Goal: Task Accomplishment & Management: Use online tool/utility

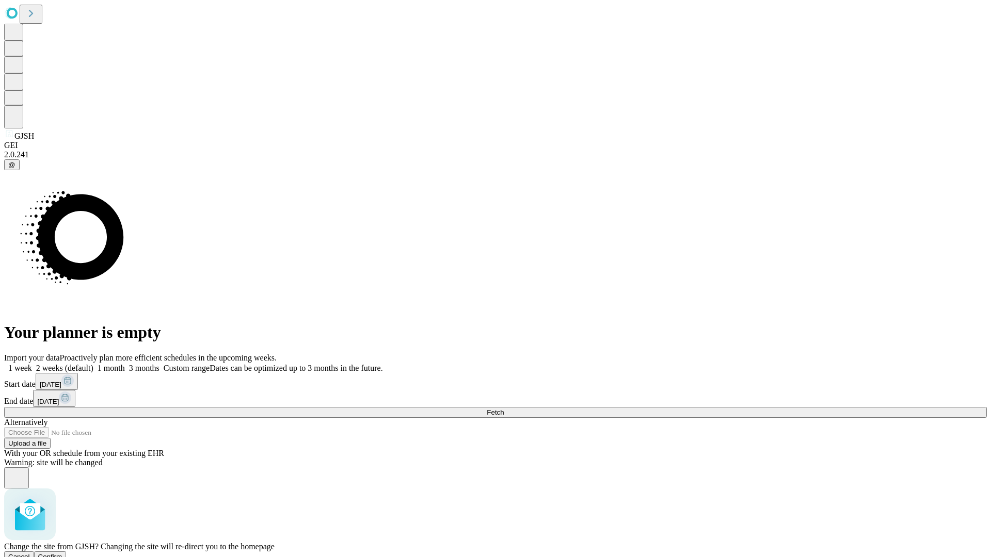
click at [62, 553] on span "Confirm" at bounding box center [50, 557] width 24 height 8
click at [32, 364] on label "1 week" at bounding box center [18, 368] width 28 height 9
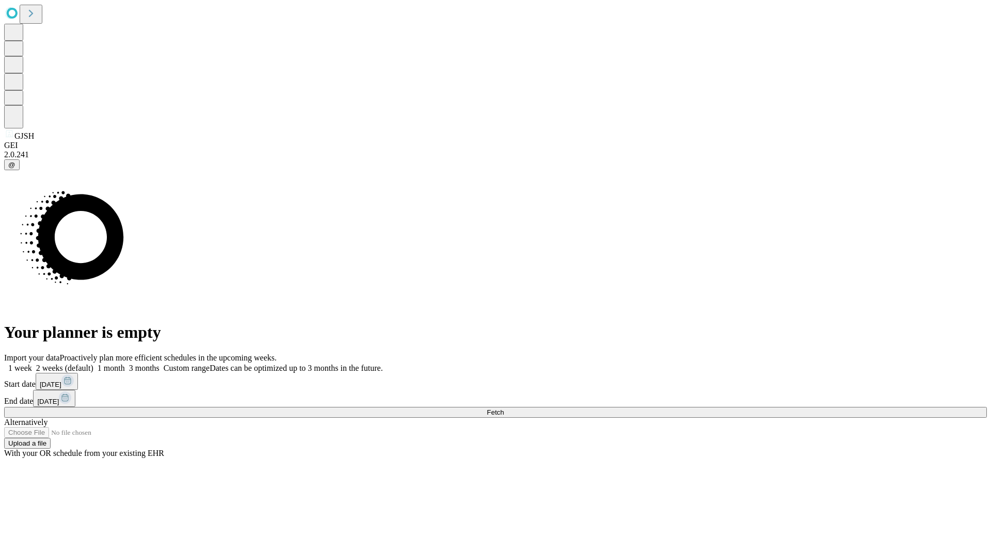
click at [504, 409] on span "Fetch" at bounding box center [495, 413] width 17 height 8
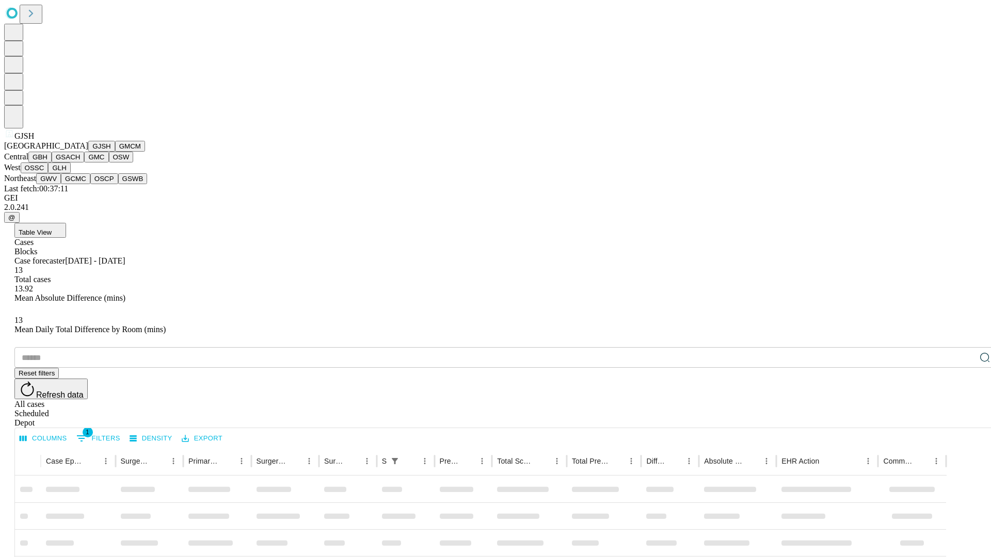
click at [115, 152] on button "GMCM" at bounding box center [130, 146] width 30 height 11
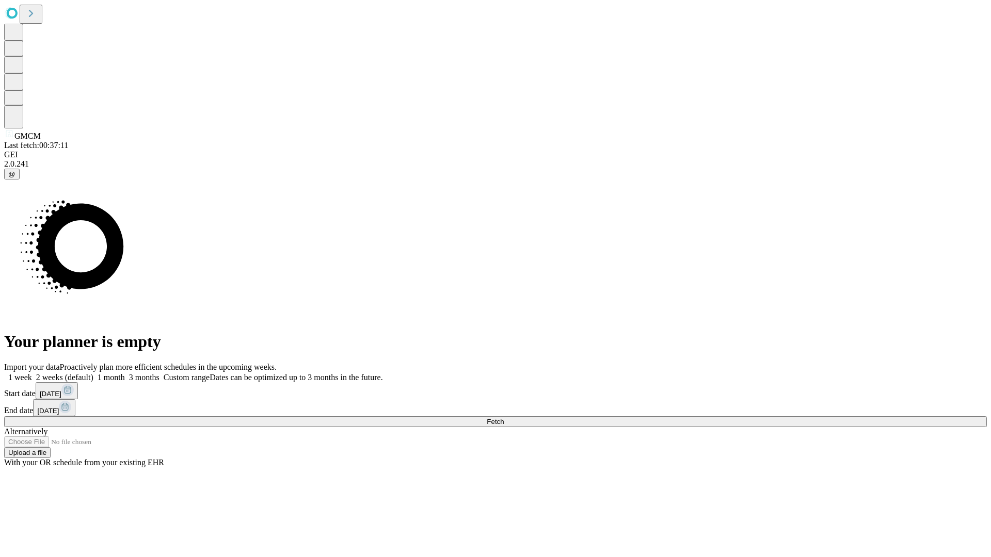
click at [32, 373] on label "1 week" at bounding box center [18, 377] width 28 height 9
click at [504, 418] on span "Fetch" at bounding box center [495, 422] width 17 height 8
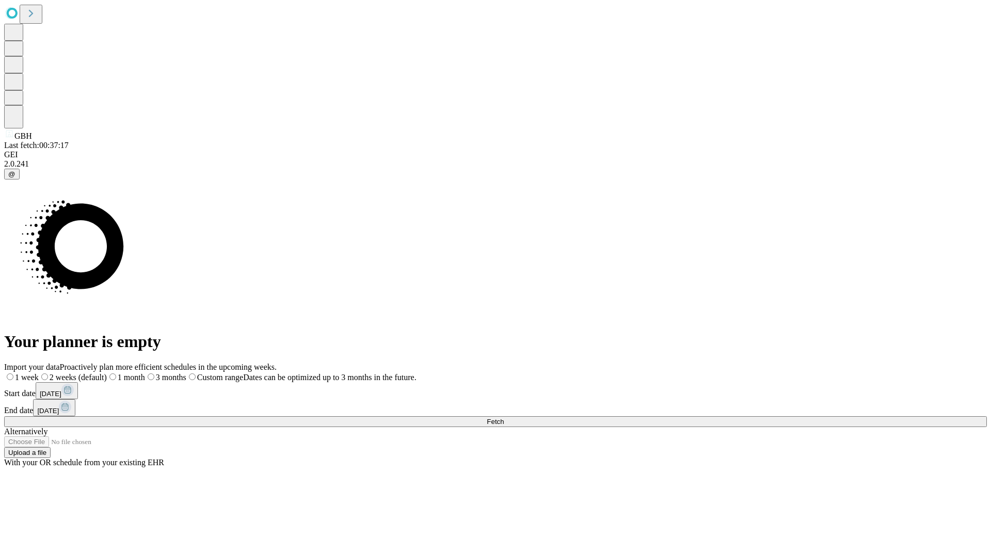
click at [39, 373] on label "1 week" at bounding box center [21, 377] width 35 height 9
click at [504, 418] on span "Fetch" at bounding box center [495, 422] width 17 height 8
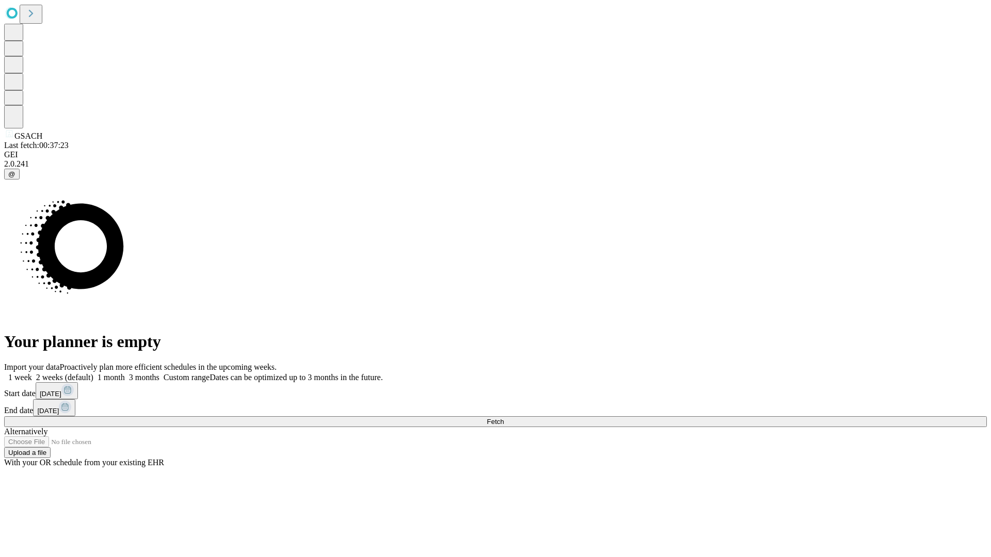
click at [32, 373] on label "1 week" at bounding box center [18, 377] width 28 height 9
click at [504, 418] on span "Fetch" at bounding box center [495, 422] width 17 height 8
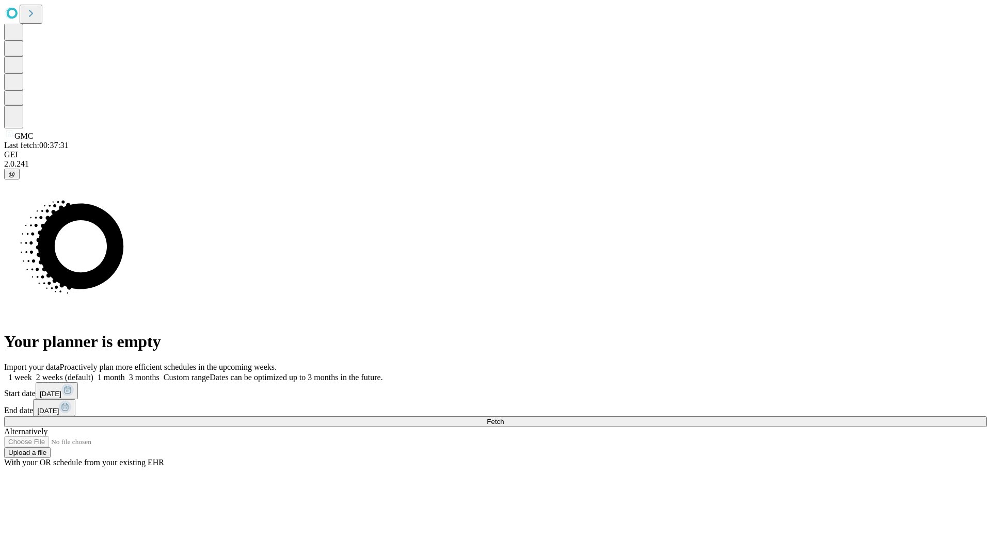
click at [32, 373] on label "1 week" at bounding box center [18, 377] width 28 height 9
click at [504, 418] on span "Fetch" at bounding box center [495, 422] width 17 height 8
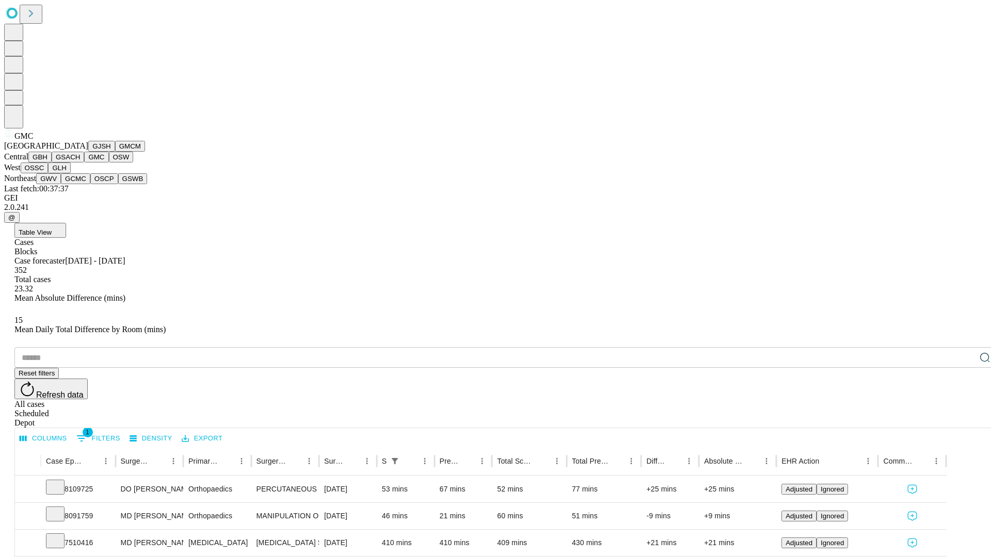
click at [109, 163] on button "OSW" at bounding box center [121, 157] width 25 height 11
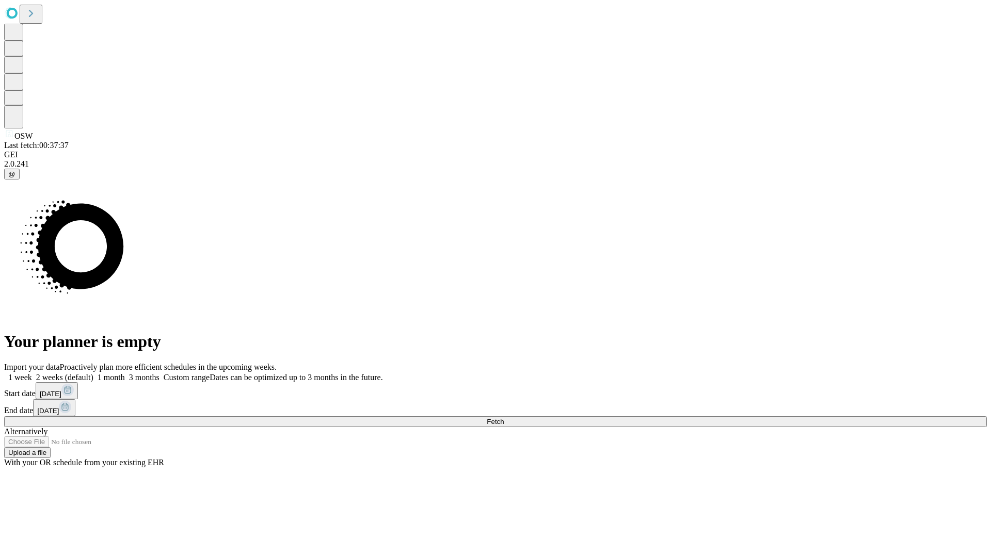
click at [32, 373] on label "1 week" at bounding box center [18, 377] width 28 height 9
click at [504, 418] on span "Fetch" at bounding box center [495, 422] width 17 height 8
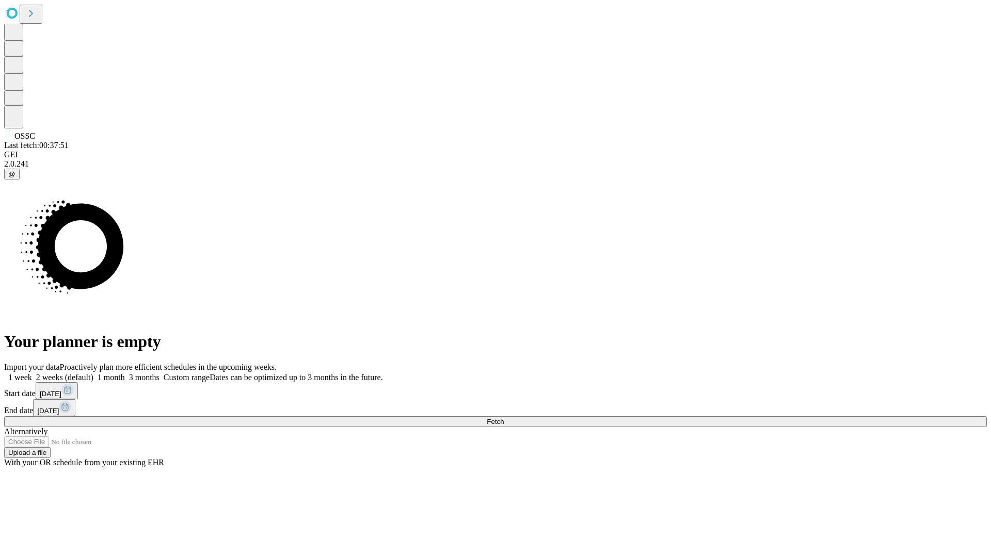
click at [32, 373] on label "1 week" at bounding box center [18, 377] width 28 height 9
click at [504, 418] on span "Fetch" at bounding box center [495, 422] width 17 height 8
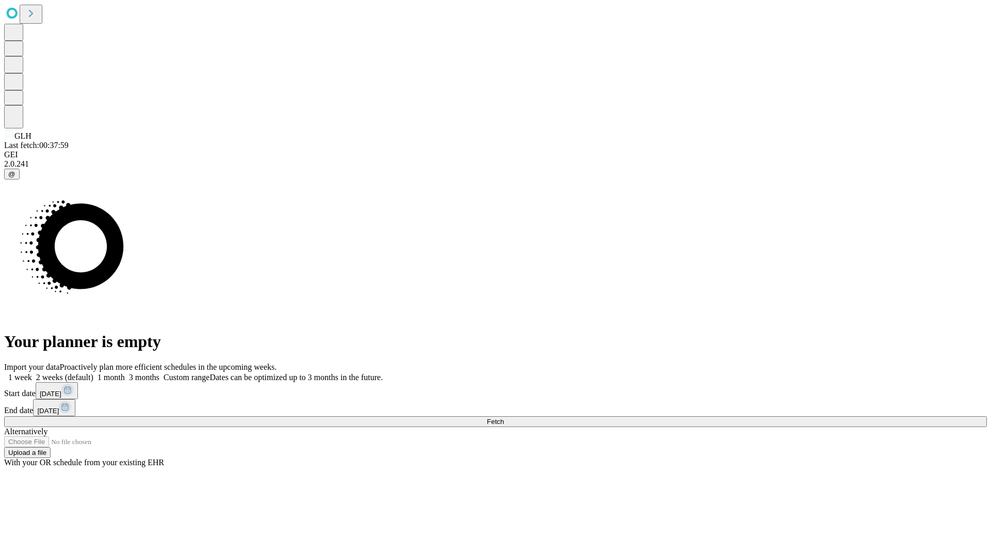
click at [32, 373] on label "1 week" at bounding box center [18, 377] width 28 height 9
click at [504, 418] on span "Fetch" at bounding box center [495, 422] width 17 height 8
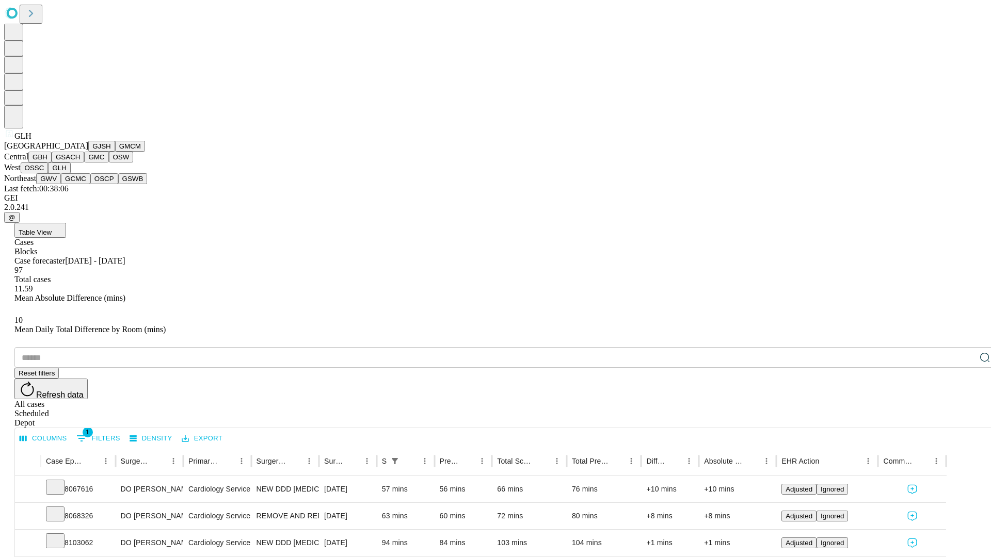
click at [61, 184] on button "GWV" at bounding box center [48, 178] width 25 height 11
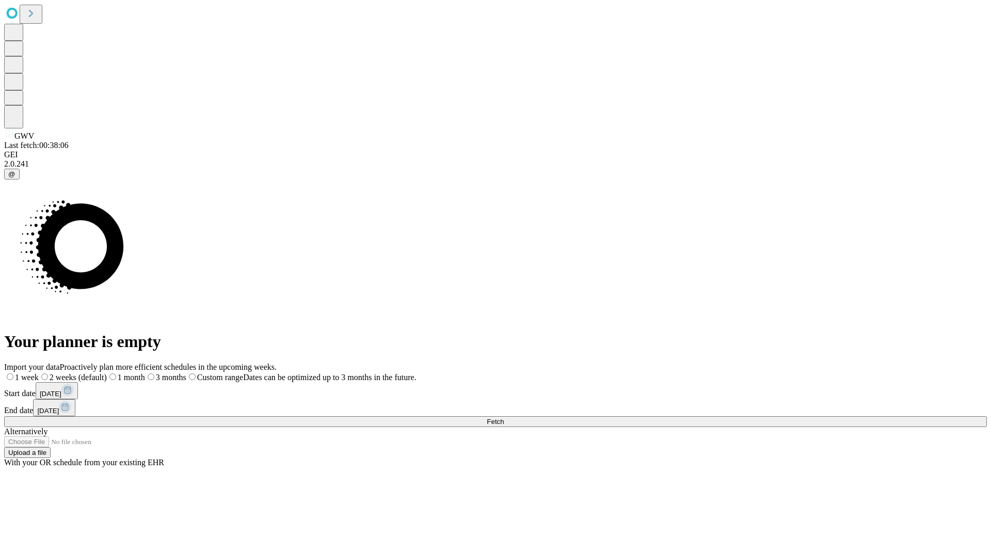
click at [39, 373] on label "1 week" at bounding box center [21, 377] width 35 height 9
click at [504, 418] on span "Fetch" at bounding box center [495, 422] width 17 height 8
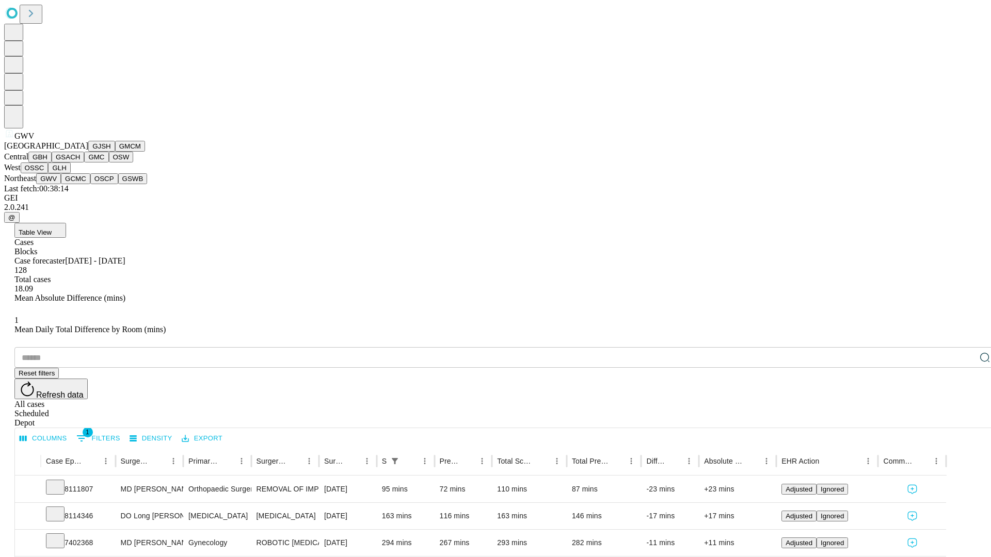
click at [80, 184] on button "GCMC" at bounding box center [75, 178] width 29 height 11
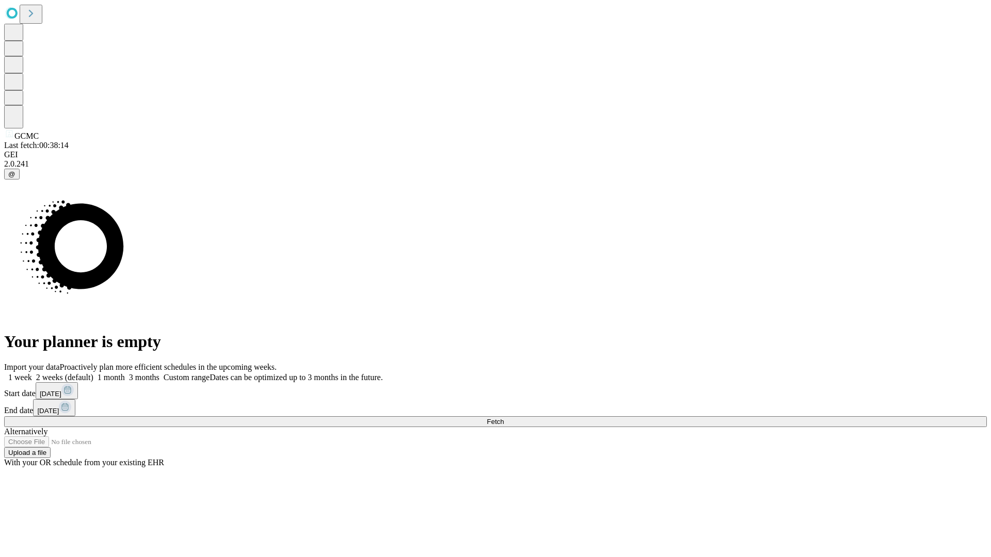
click at [32, 373] on label "1 week" at bounding box center [18, 377] width 28 height 9
click at [504, 418] on span "Fetch" at bounding box center [495, 422] width 17 height 8
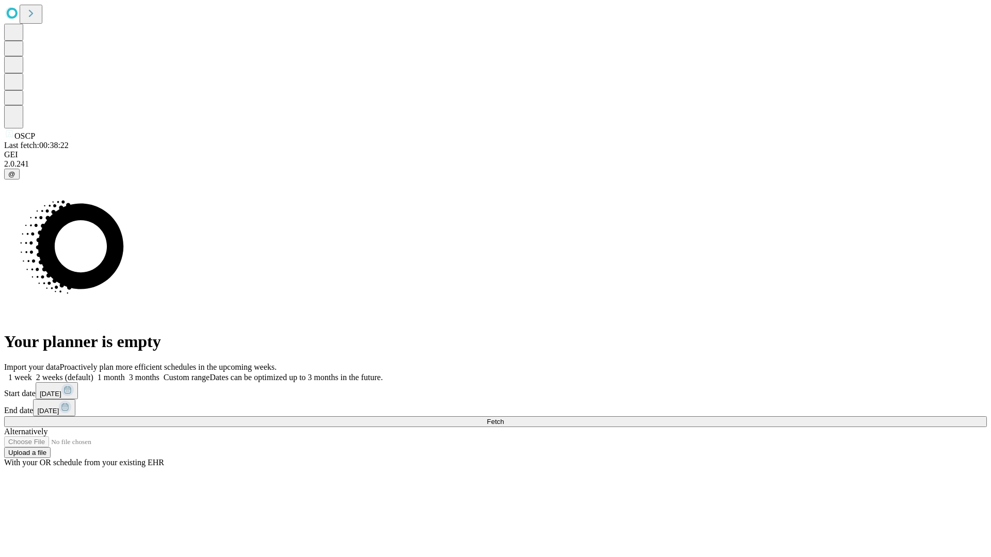
click at [32, 373] on label "1 week" at bounding box center [18, 377] width 28 height 9
click at [504, 418] on span "Fetch" at bounding box center [495, 422] width 17 height 8
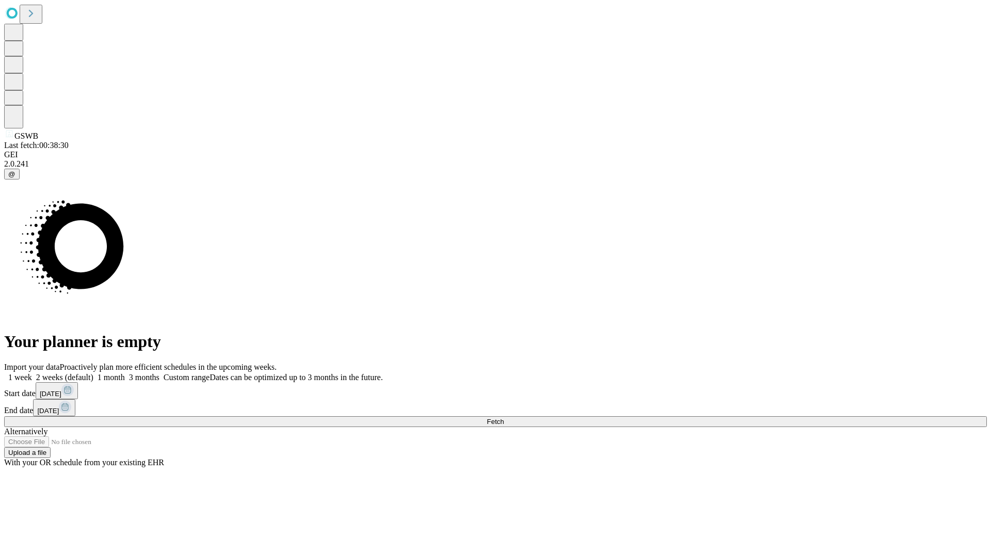
click at [32, 373] on label "1 week" at bounding box center [18, 377] width 28 height 9
click at [504, 418] on span "Fetch" at bounding box center [495, 422] width 17 height 8
